Goal: Task Accomplishment & Management: Manage account settings

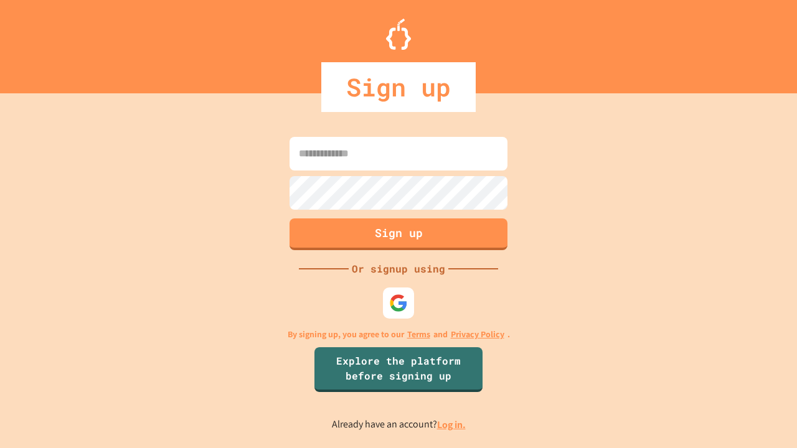
click at [452, 424] on link "Log in." at bounding box center [451, 424] width 29 height 13
